Goal: Task Accomplishment & Management: Use online tool/utility

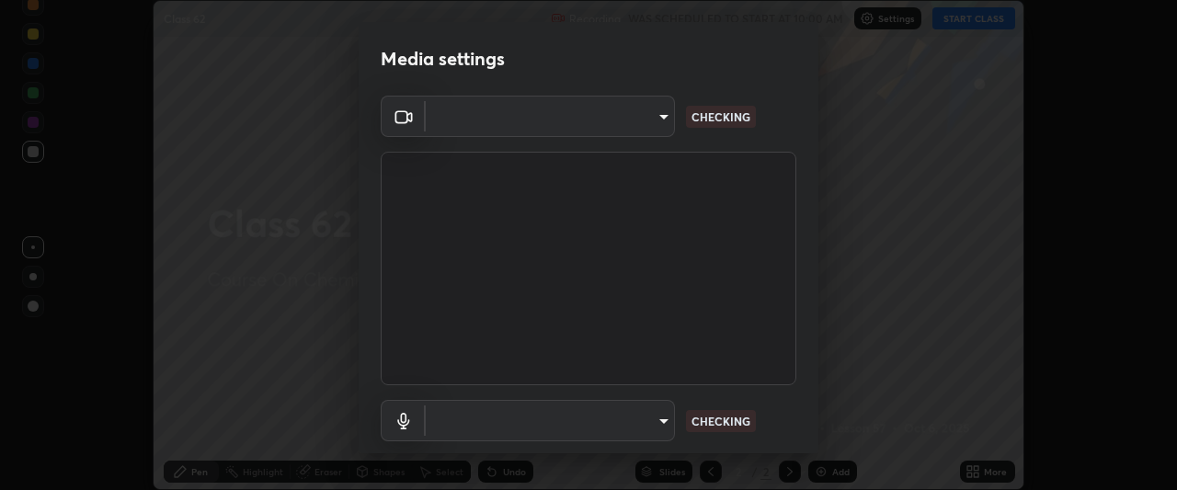
scroll to position [113, 0]
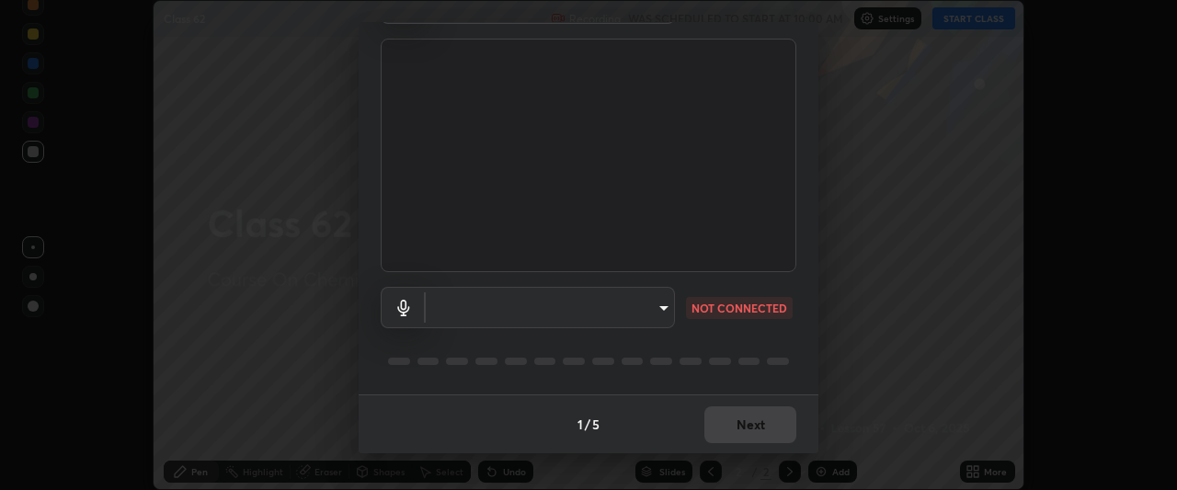
type input "134d1b19bf6860d587459906a7679876aeb3e381516b9be6bb745b9f97a347e3"
type input "communications"
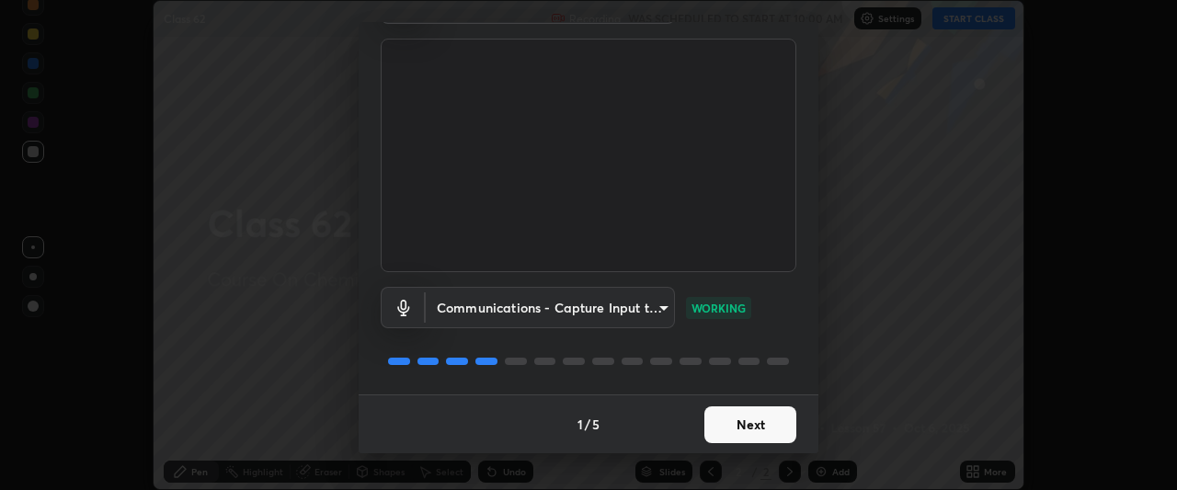
click at [732, 415] on button "Next" at bounding box center [750, 424] width 92 height 37
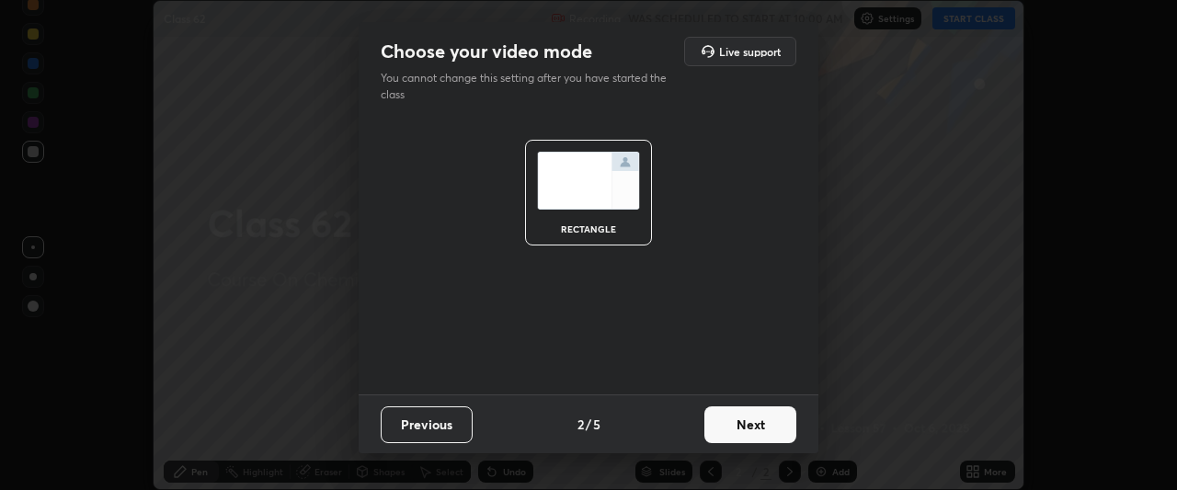
scroll to position [0, 0]
click at [736, 420] on button "Next" at bounding box center [750, 424] width 92 height 37
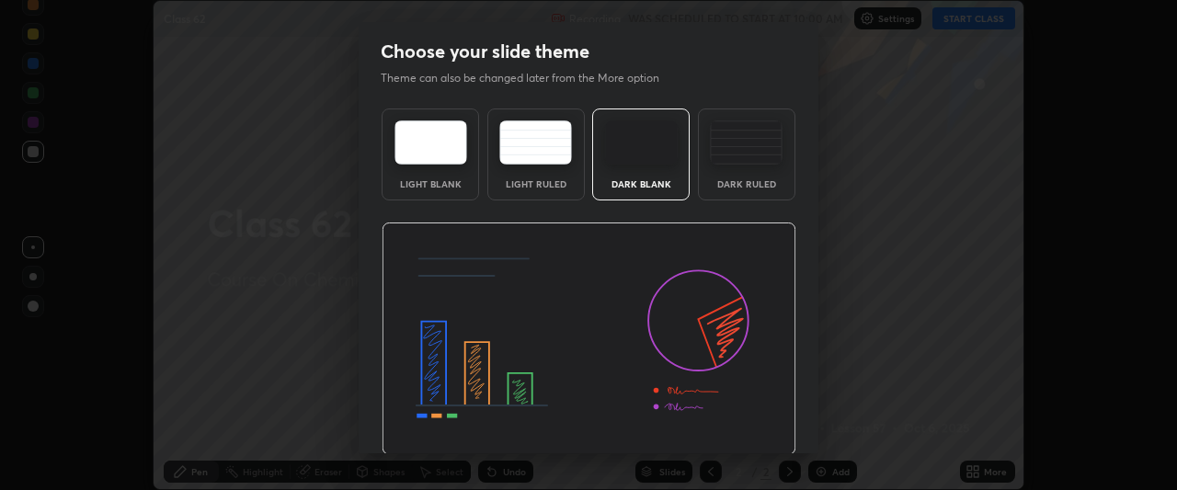
click at [735, 426] on img at bounding box center [588, 338] width 415 height 233
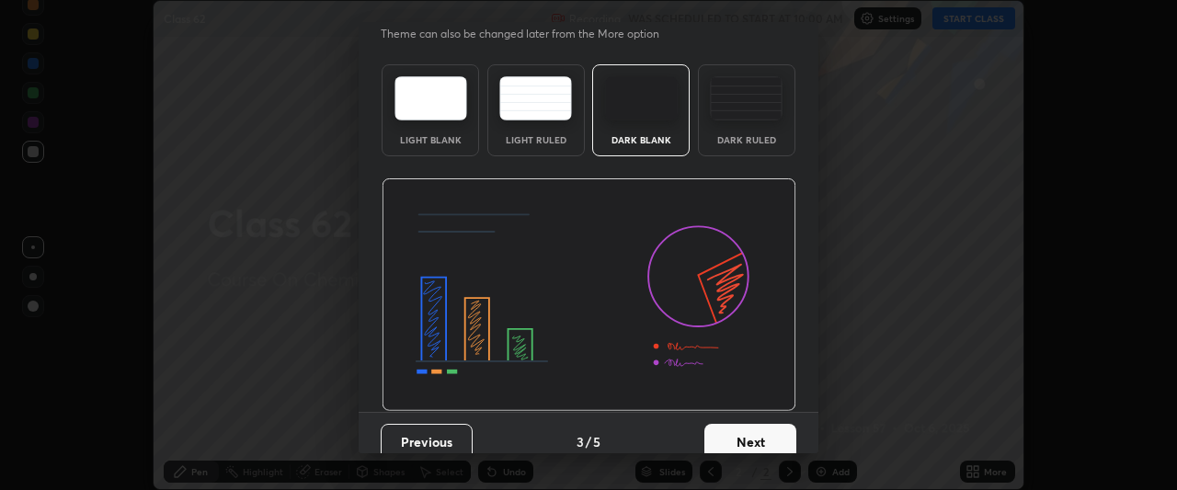
scroll to position [62, 0]
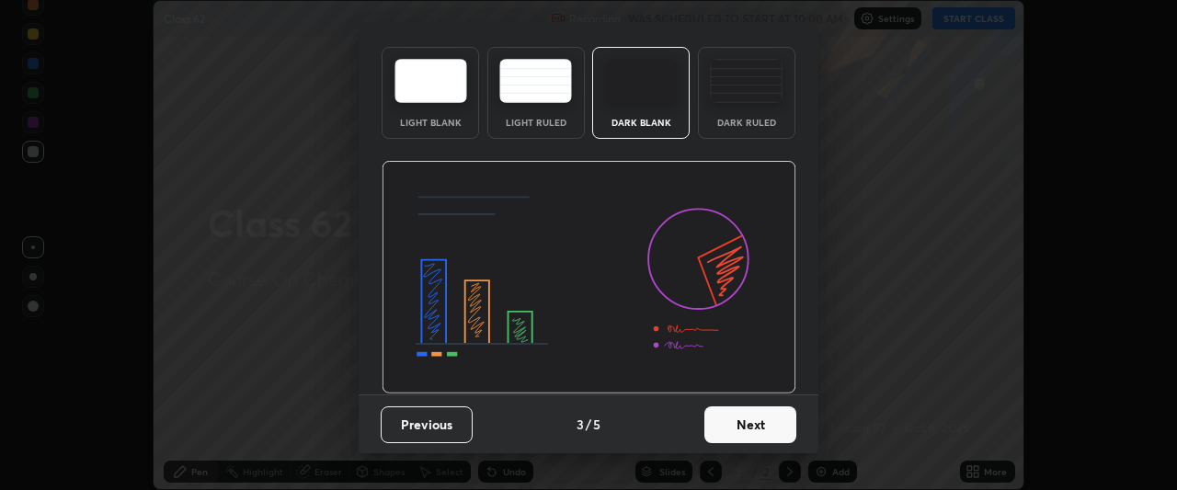
click at [727, 427] on button "Next" at bounding box center [750, 424] width 92 height 37
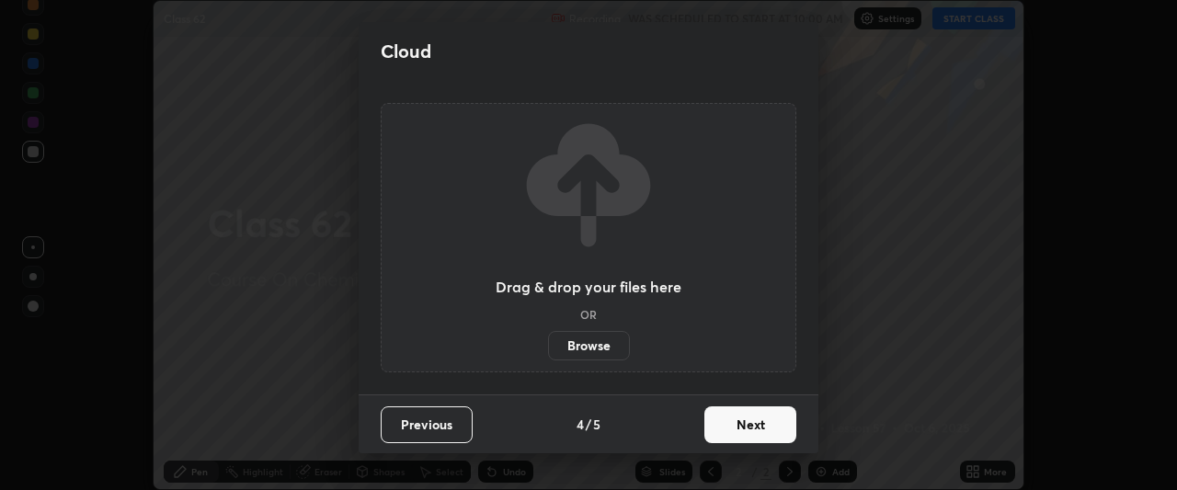
scroll to position [0, 0]
click at [735, 420] on button "Next" at bounding box center [750, 424] width 92 height 37
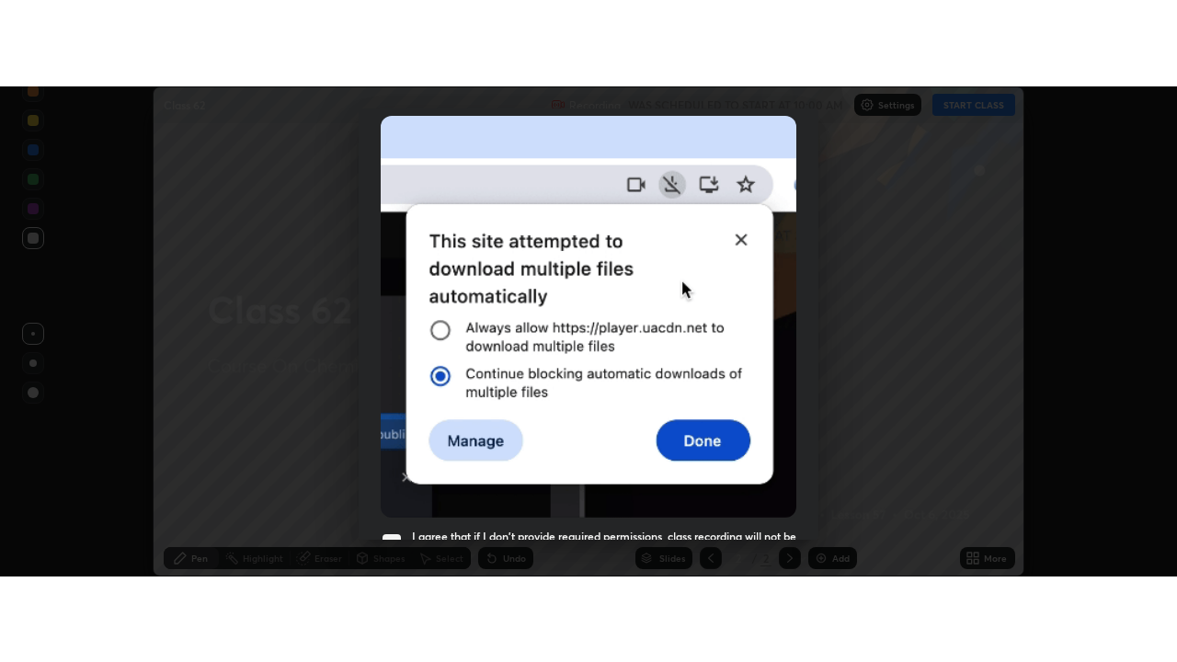
scroll to position [488, 0]
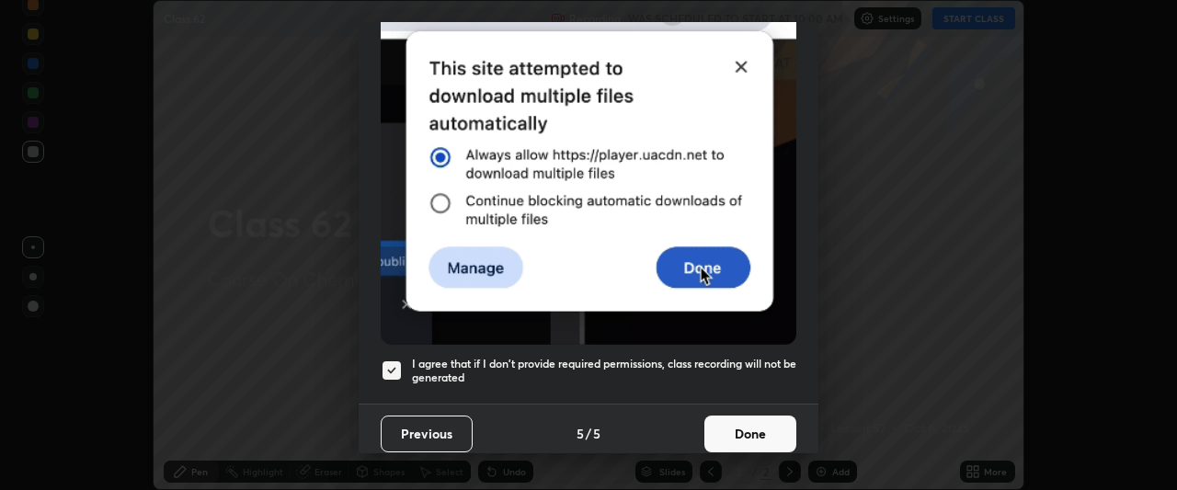
click at [743, 422] on button "Done" at bounding box center [750, 433] width 92 height 37
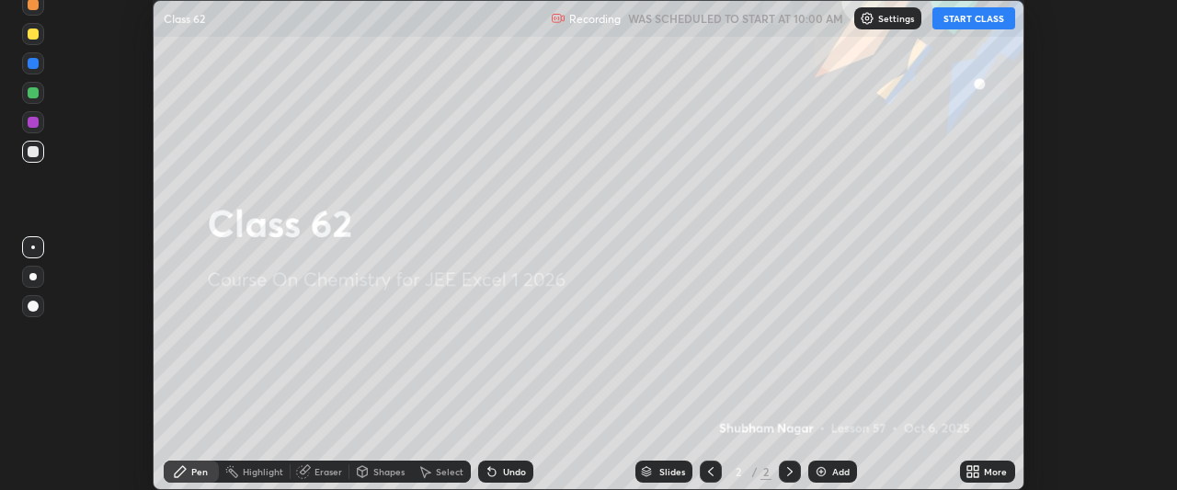
click at [964, 17] on button "START CLASS" at bounding box center [973, 18] width 83 height 22
click at [830, 468] on div "Add" at bounding box center [832, 472] width 49 height 22
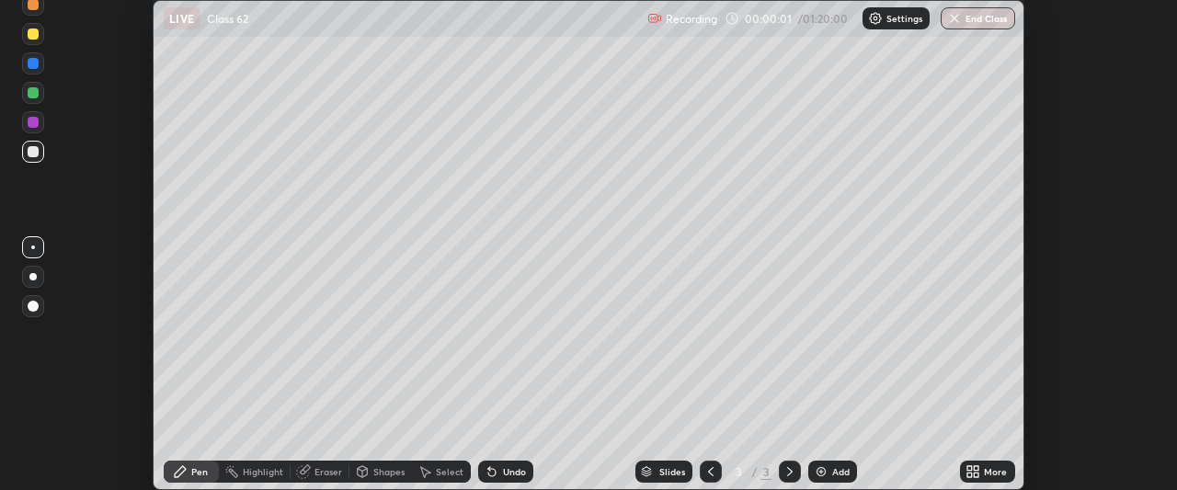
click at [976, 474] on icon at bounding box center [976, 474] width 5 height 5
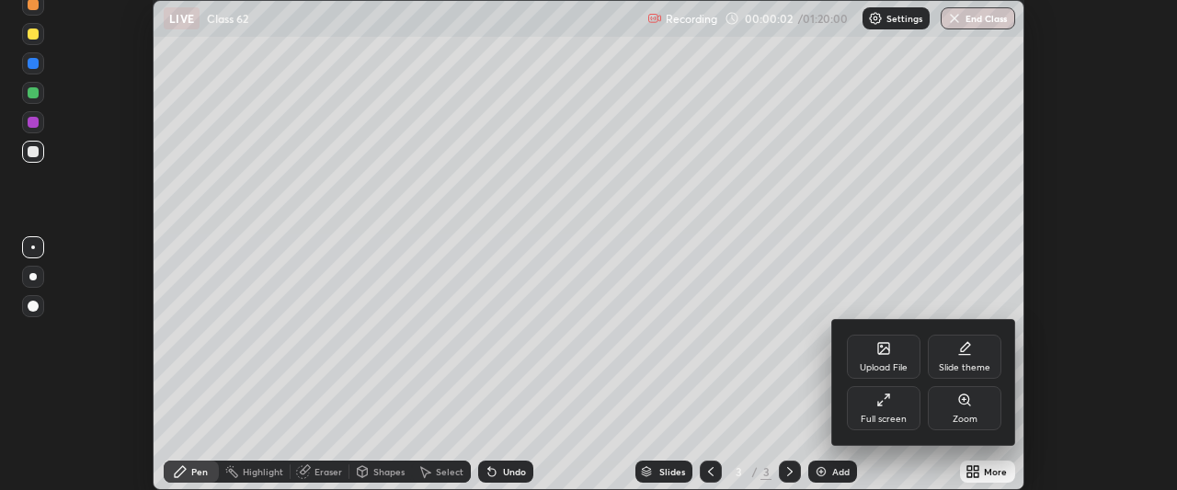
click at [882, 406] on icon at bounding box center [883, 400] width 15 height 15
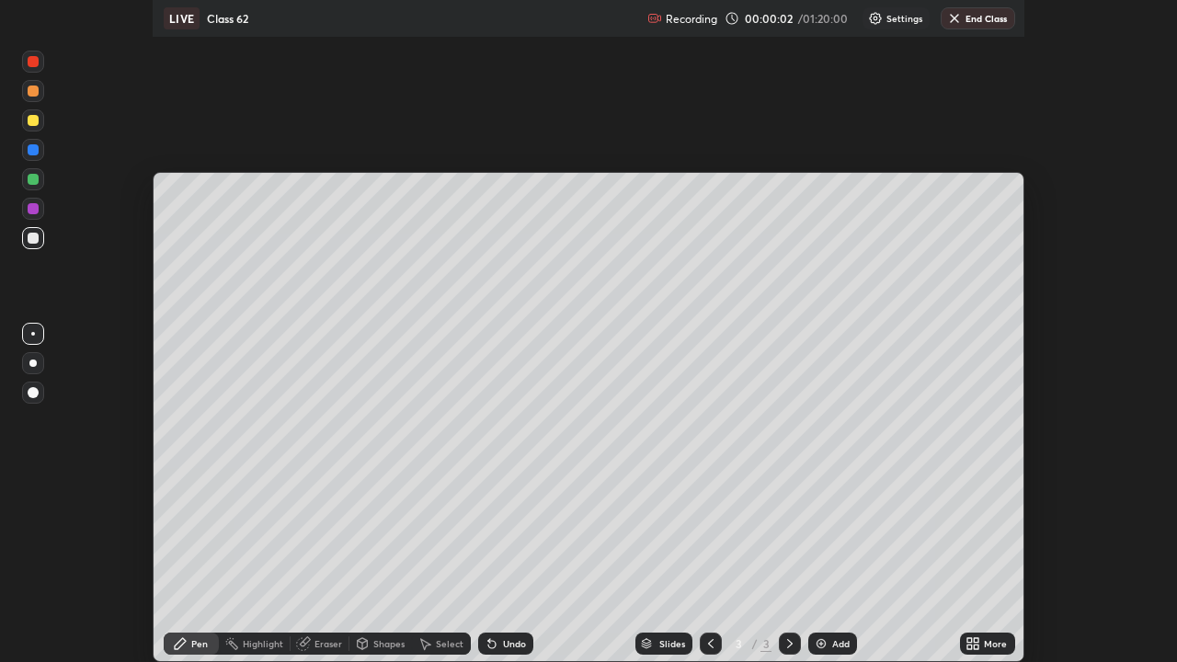
scroll to position [662, 1177]
